Goal: Navigation & Orientation: Find specific page/section

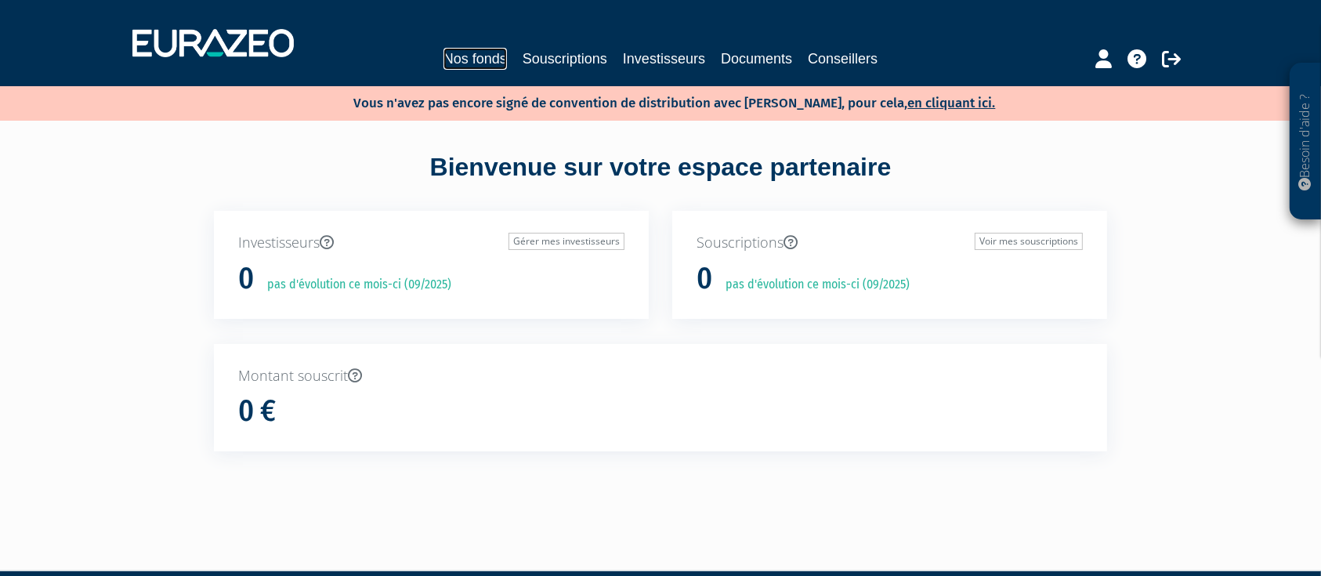
click at [446, 53] on link "Nos fonds" at bounding box center [474, 59] width 63 height 22
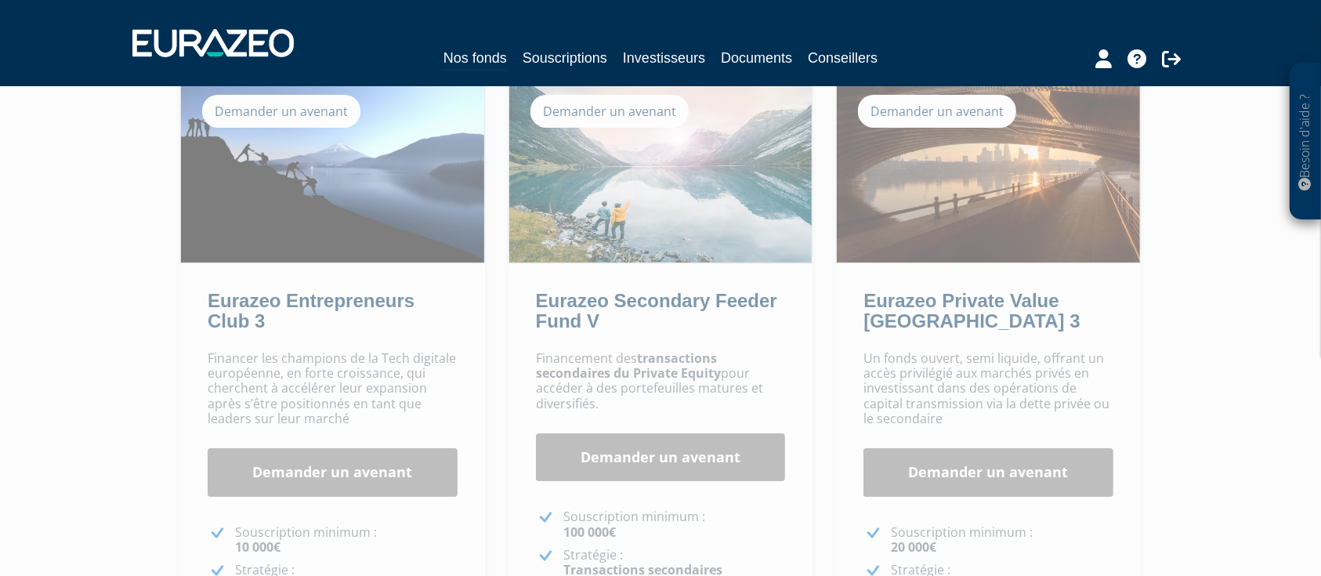
scroll to position [264, 0]
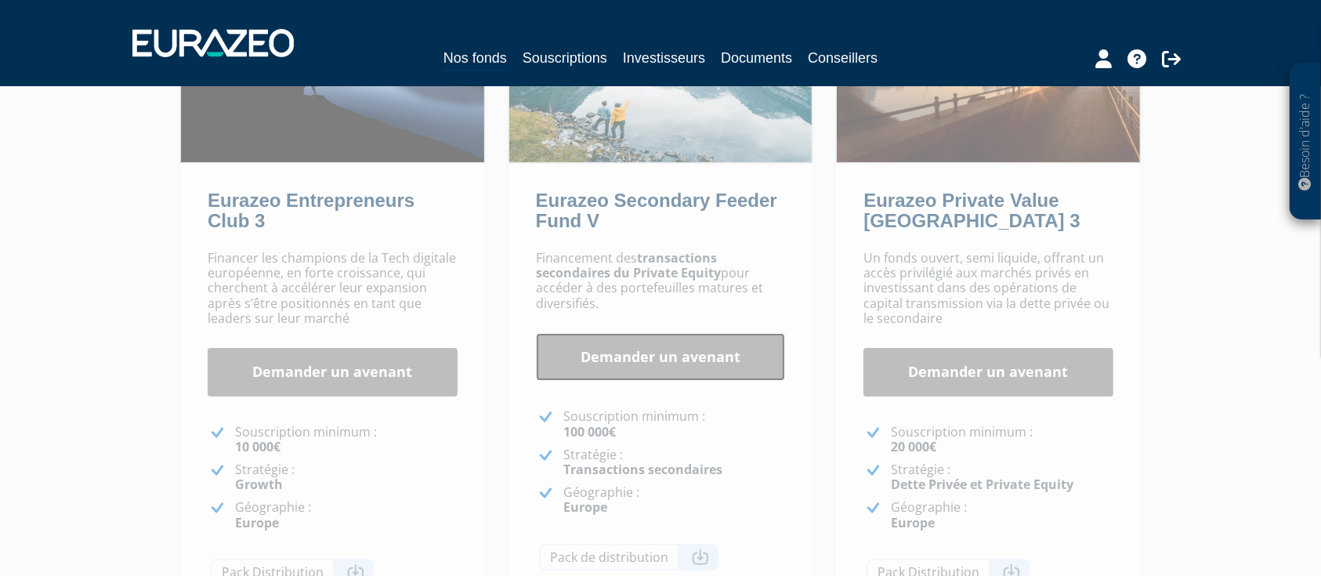
click at [611, 355] on link "Demander un avenant" at bounding box center [661, 357] width 250 height 49
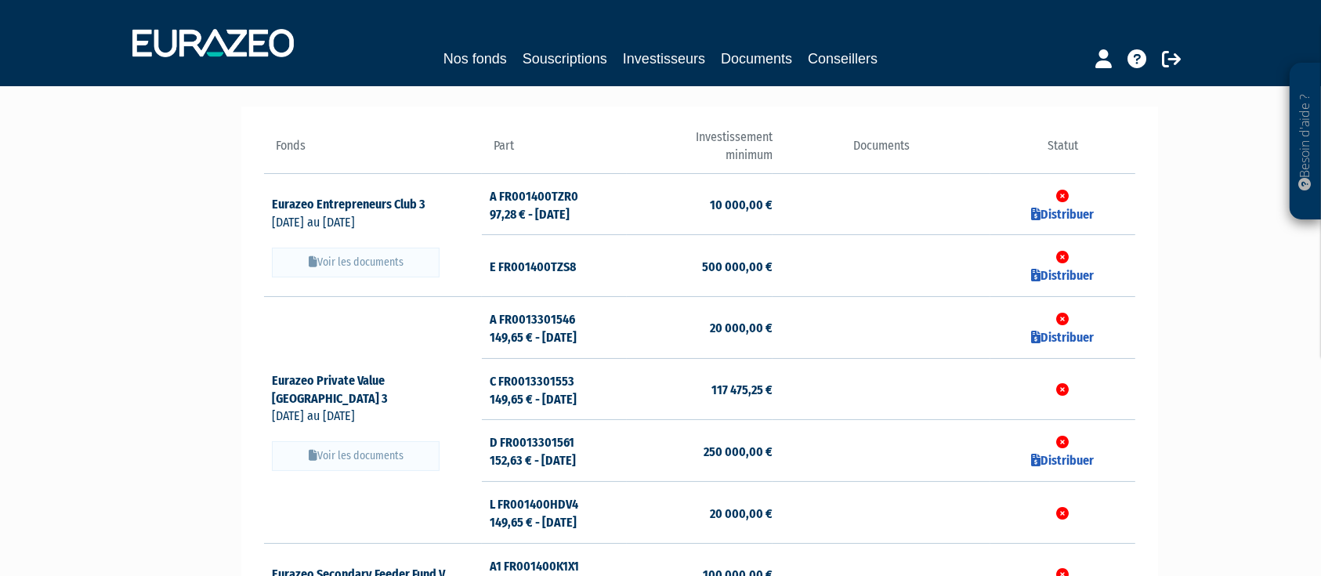
scroll to position [141, 0]
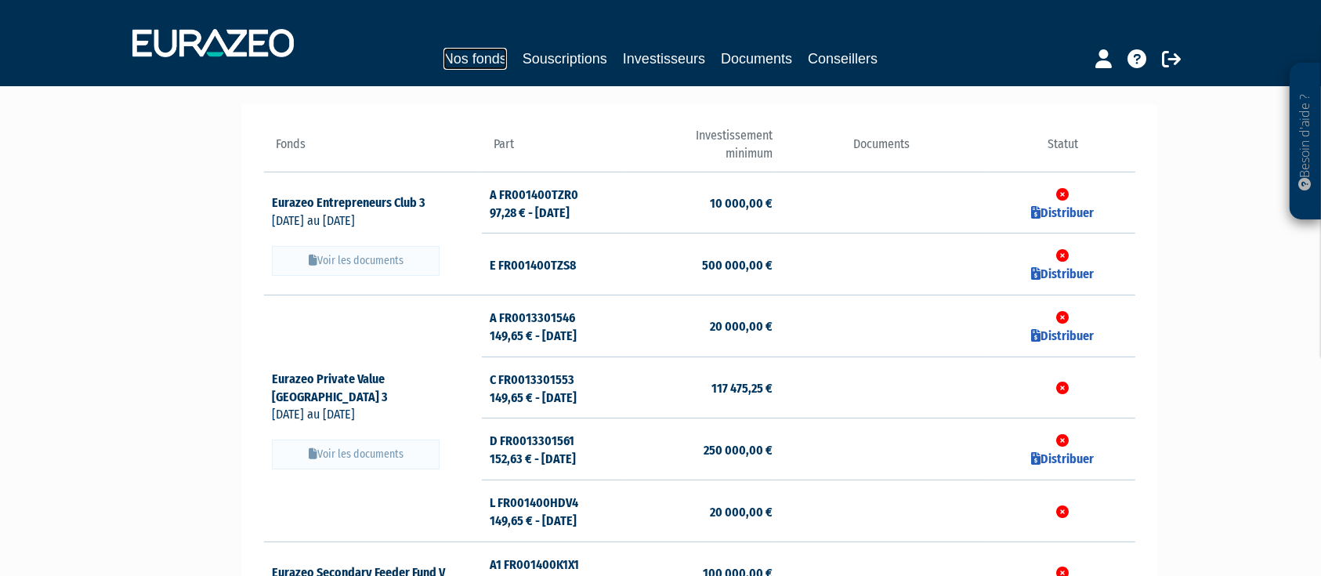
click at [463, 51] on link "Nos fonds" at bounding box center [474, 59] width 63 height 22
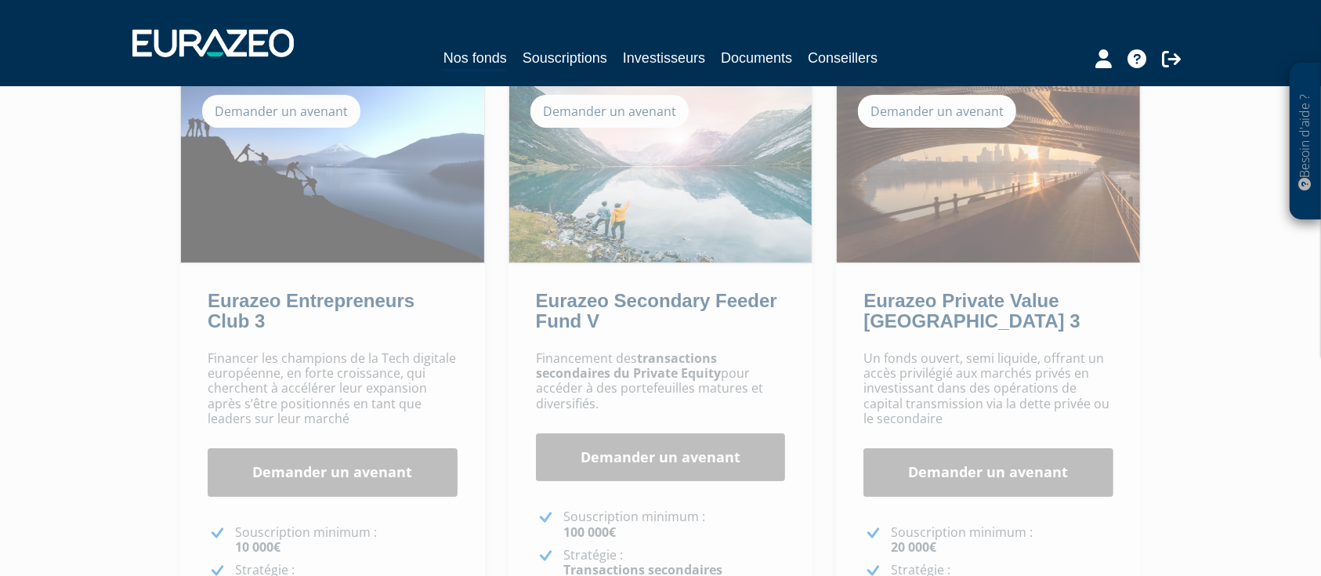
scroll to position [165, 0]
click at [650, 51] on link "Investisseurs" at bounding box center [664, 58] width 82 height 22
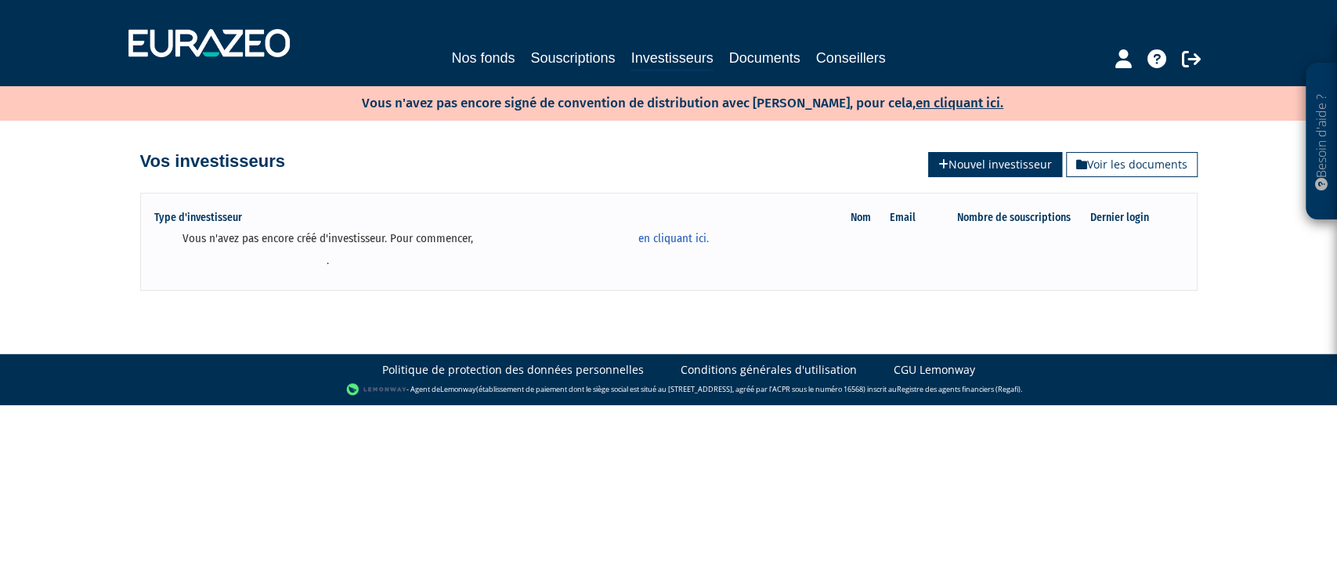
click at [981, 156] on link "Nouvel investisseur" at bounding box center [995, 164] width 134 height 25
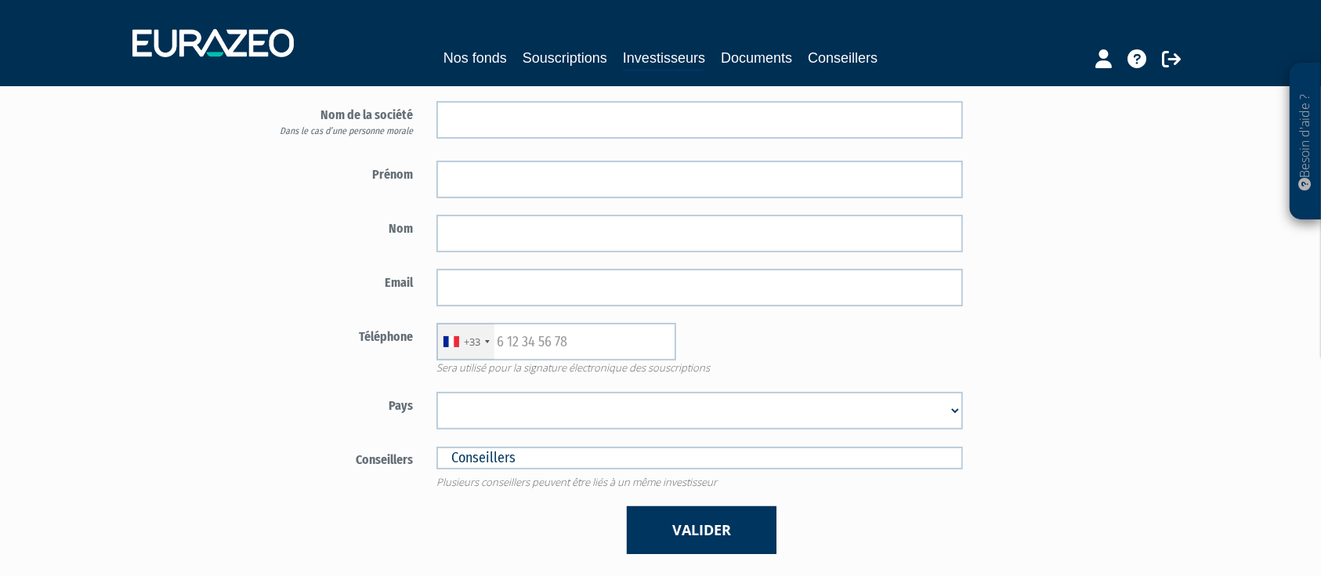
scroll to position [218, 0]
click at [662, 59] on link "Investisseurs" at bounding box center [664, 59] width 82 height 24
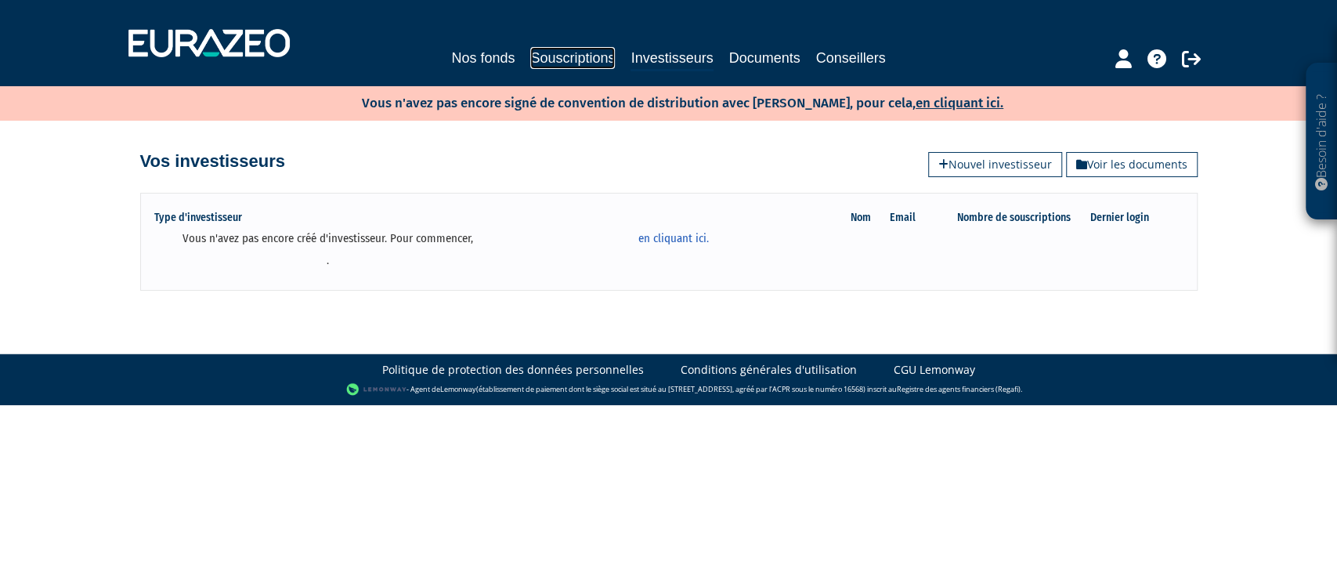
click at [572, 53] on link "Souscriptions" at bounding box center [572, 58] width 85 height 22
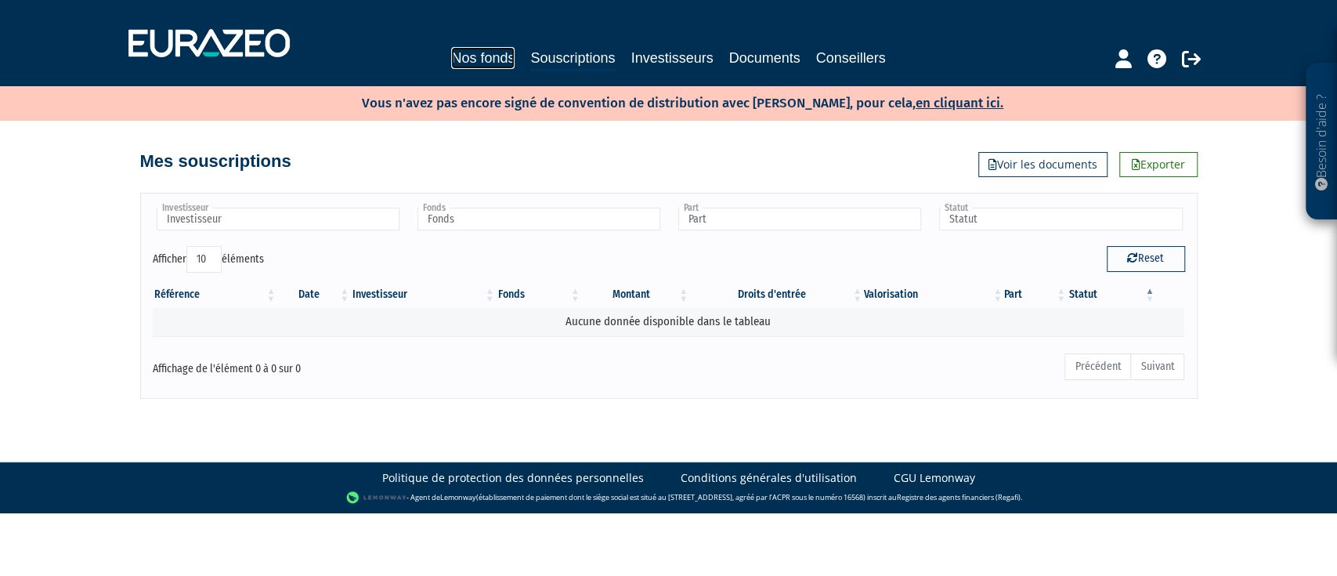
click at [476, 62] on link "Nos fonds" at bounding box center [482, 58] width 63 height 22
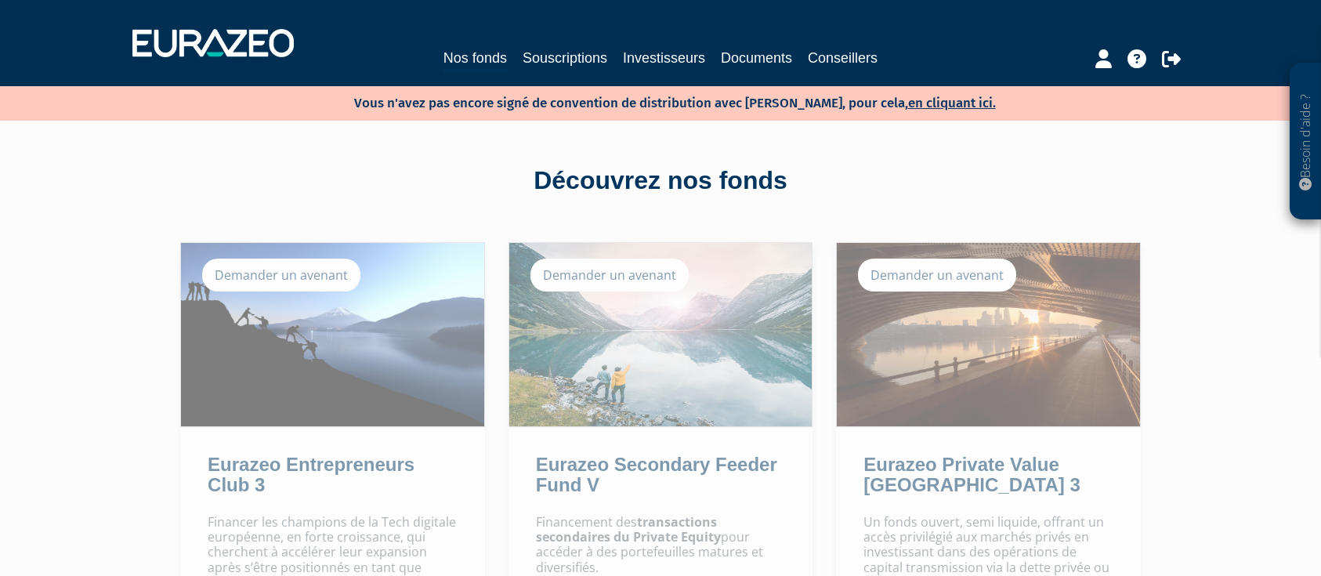
scroll to position [213, 0]
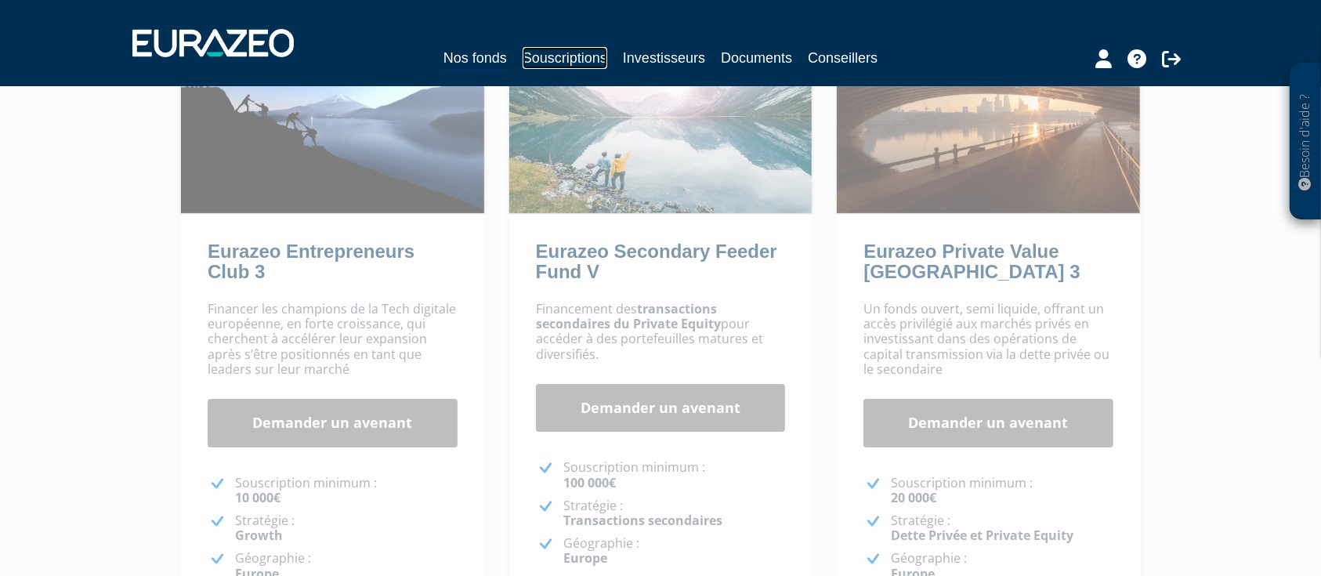
click at [537, 54] on link "Souscriptions" at bounding box center [565, 58] width 85 height 22
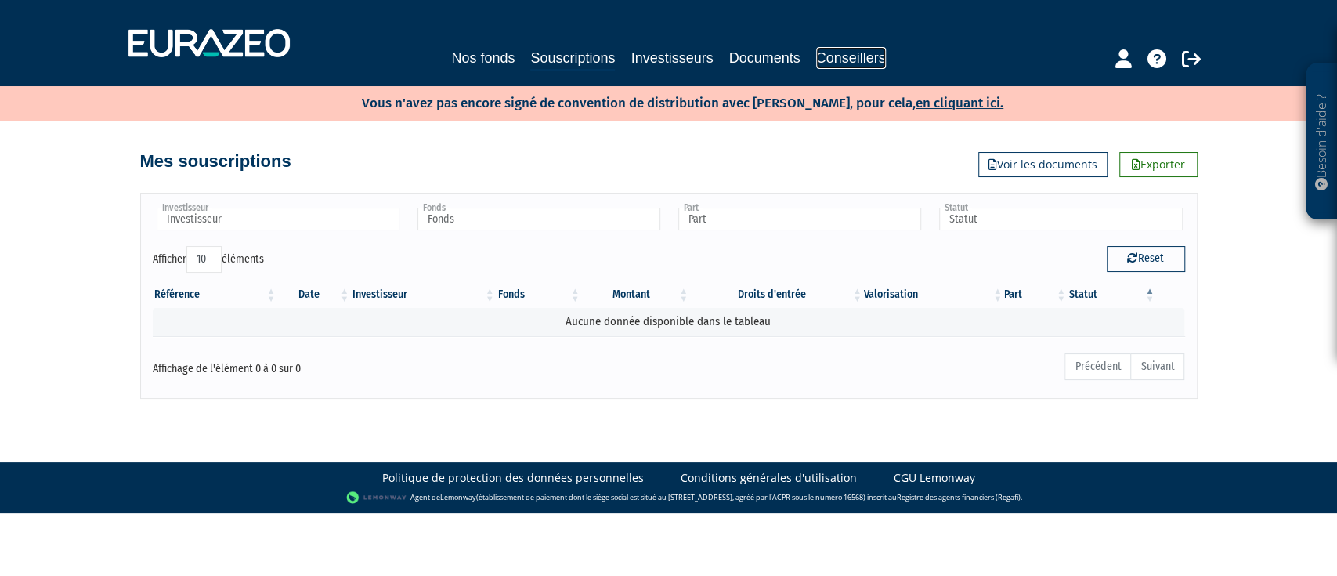
click at [886, 59] on link "Conseillers" at bounding box center [851, 58] width 70 height 22
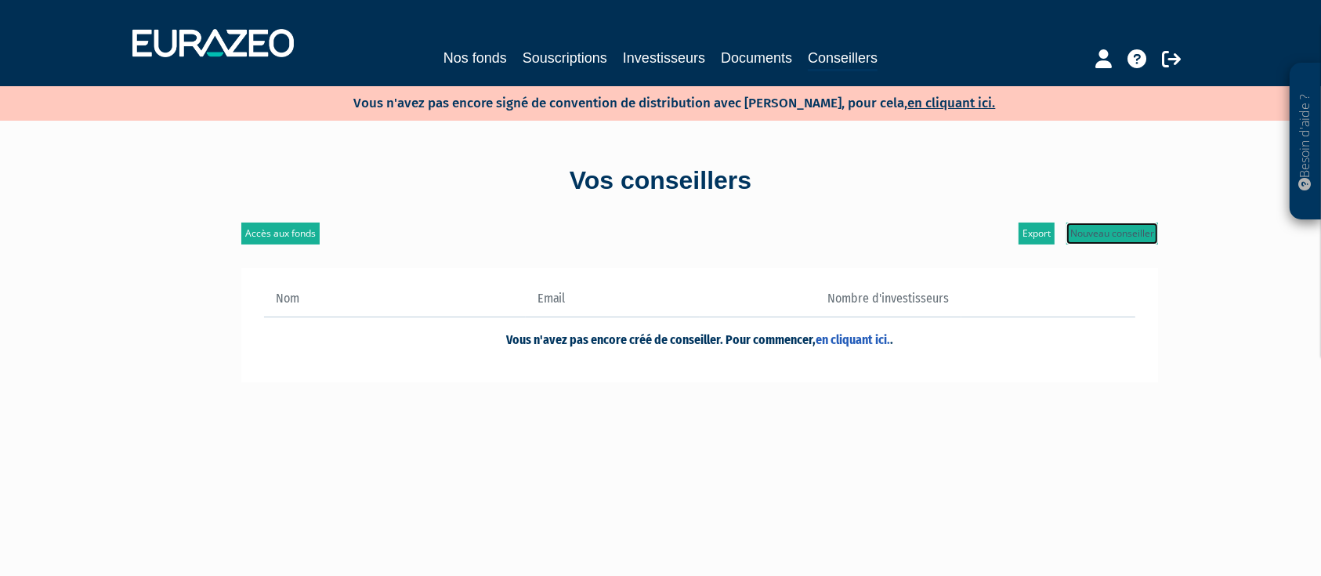
click at [1116, 241] on link "Nouveau conseiller" at bounding box center [1112, 234] width 92 height 22
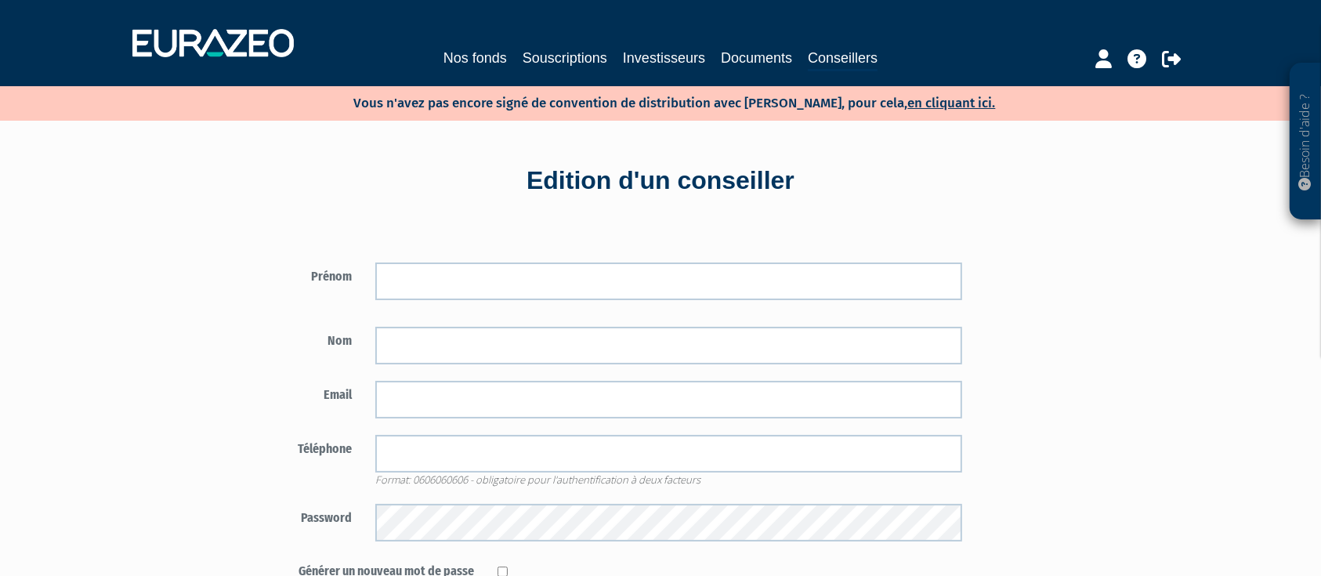
scroll to position [293, 0]
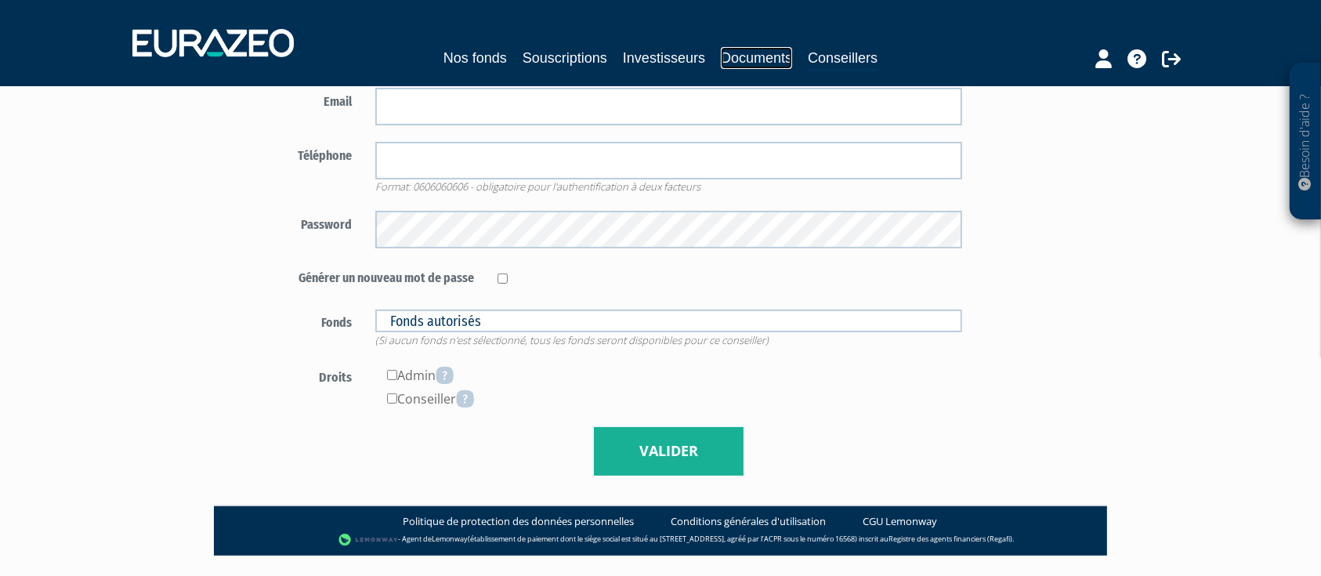
click at [783, 63] on link "Documents" at bounding box center [756, 58] width 71 height 22
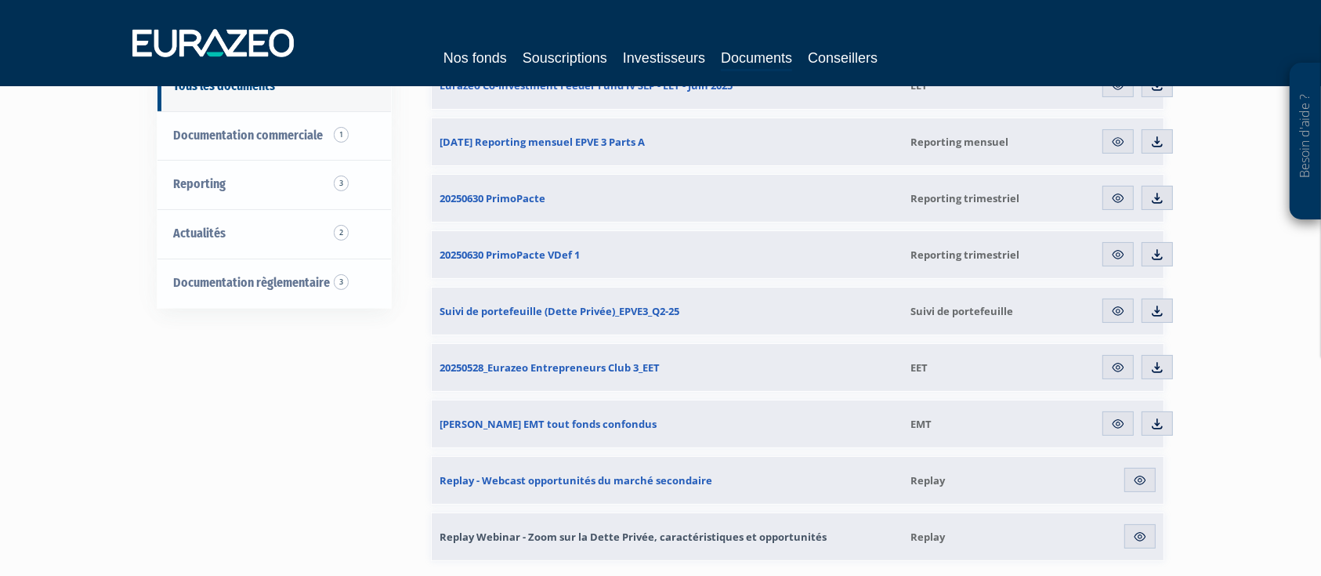
scroll to position [157, 0]
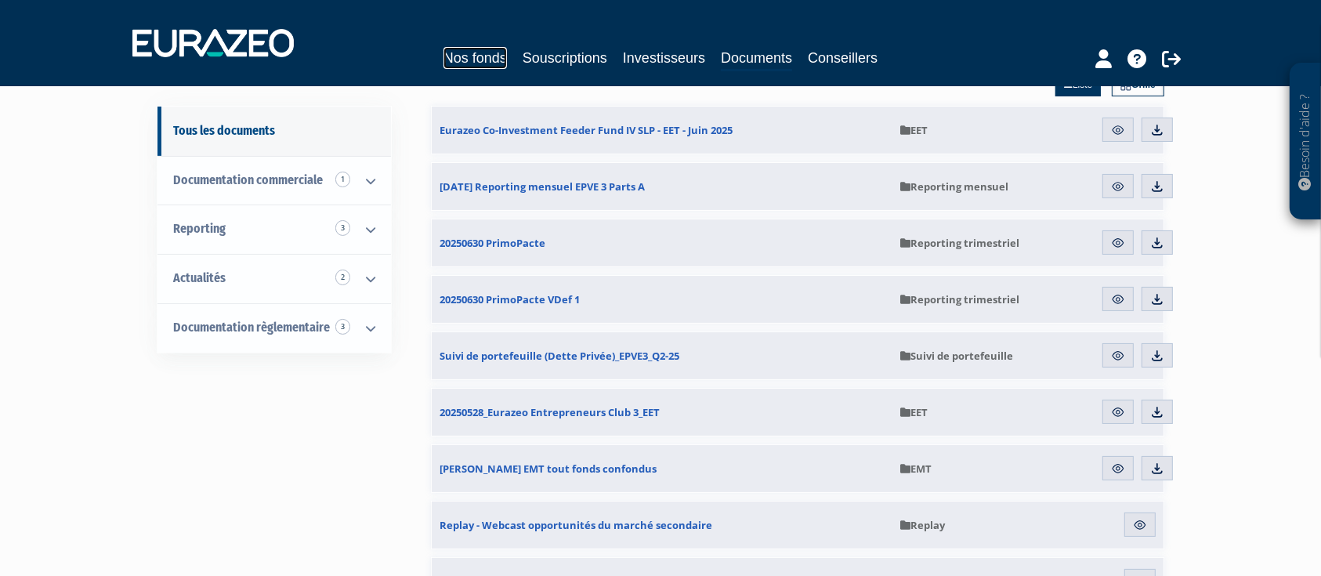
click at [443, 49] on link "Nos fonds" at bounding box center [474, 58] width 63 height 22
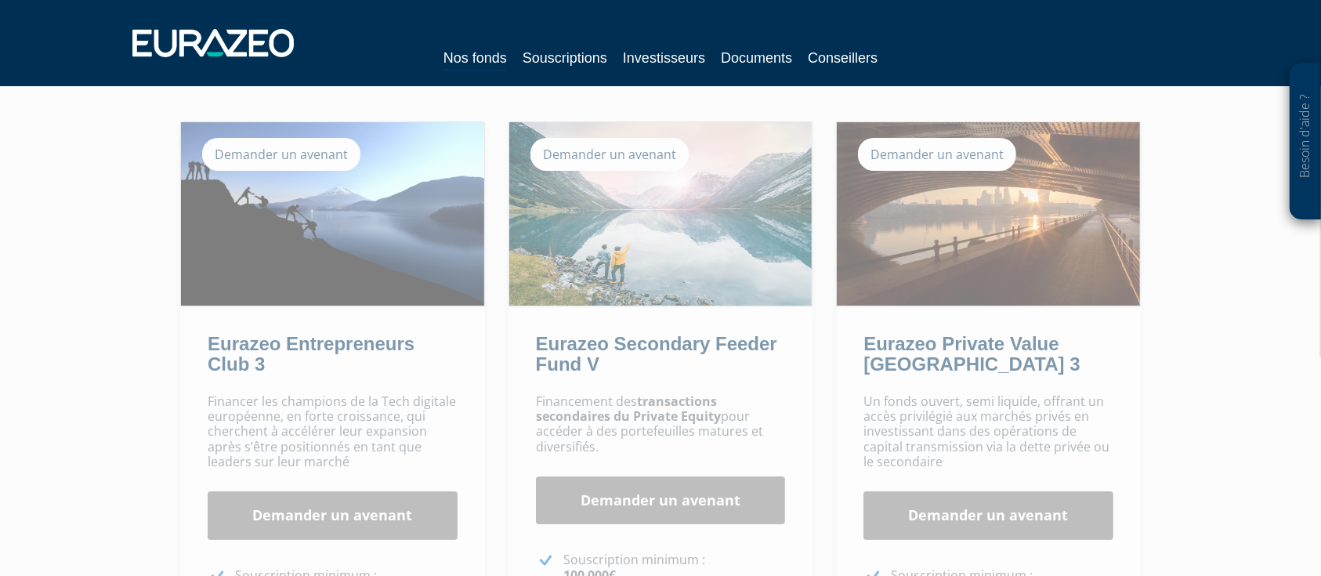
scroll to position [139, 0]
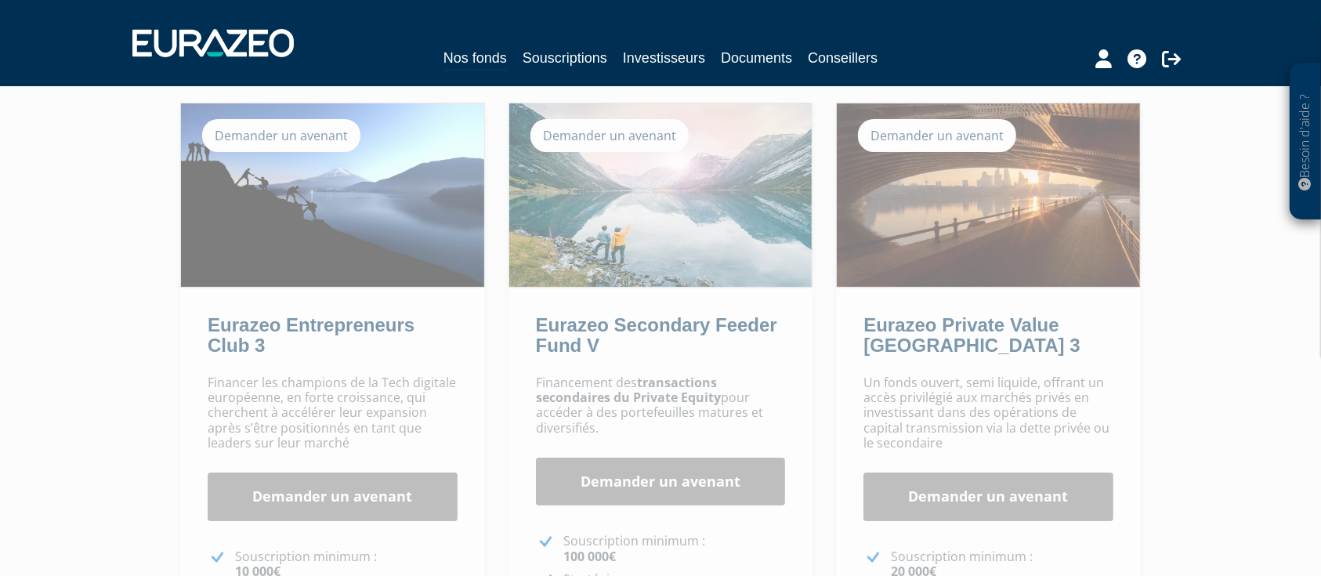
click at [1189, 128] on div "Besoin d'aide ? × J'ai besoin d'aide Si vous avez une question à propos du fonc…" at bounding box center [660, 358] width 1321 height 995
